Goal: Task Accomplishment & Management: Manage account settings

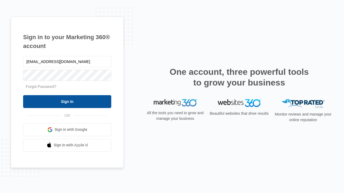
click at [67, 102] on input "Sign In" at bounding box center [67, 101] width 88 height 13
